Goal: Find specific page/section: Find specific page/section

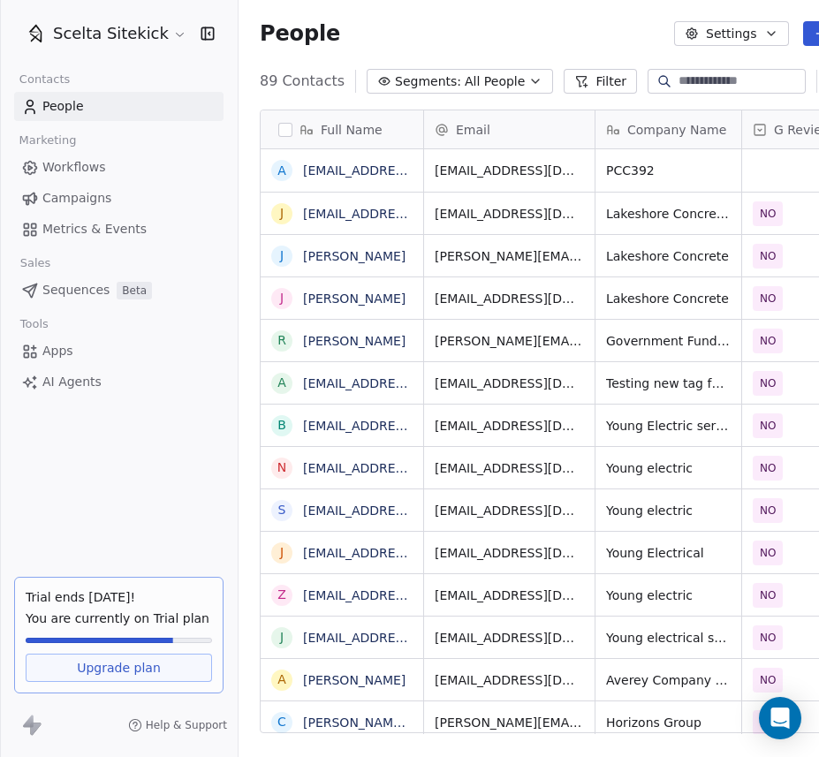
scroll to position [666, 710]
